Goal: Navigation & Orientation: Find specific page/section

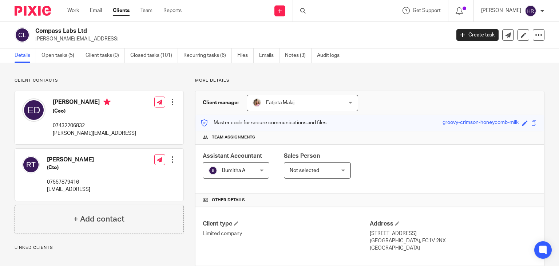
click at [318, 11] on div at bounding box center [344, 10] width 102 height 21
click at [316, 12] on input "Search" at bounding box center [339, 12] width 65 height 7
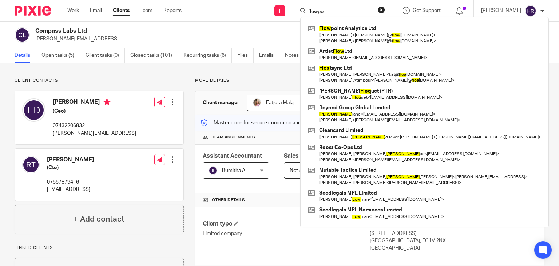
type input "flowpo"
click button "submit" at bounding box center [0, 0] width 0 height 0
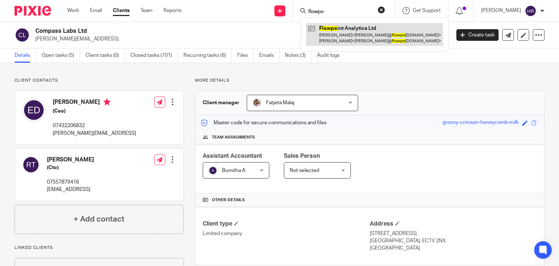
click at [374, 41] on link at bounding box center [374, 34] width 137 height 23
